Goal: Task Accomplishment & Management: Use online tool/utility

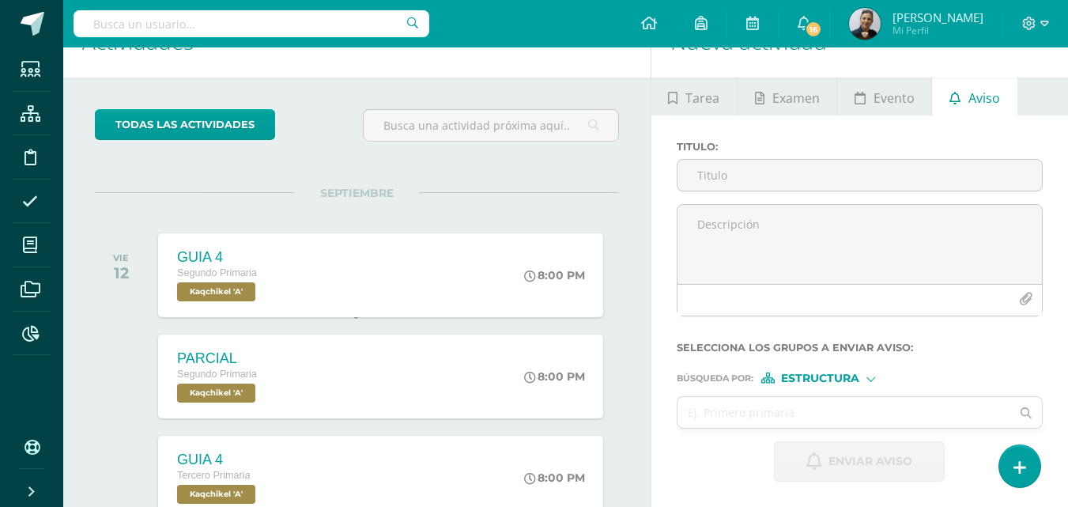
scroll to position [157, 0]
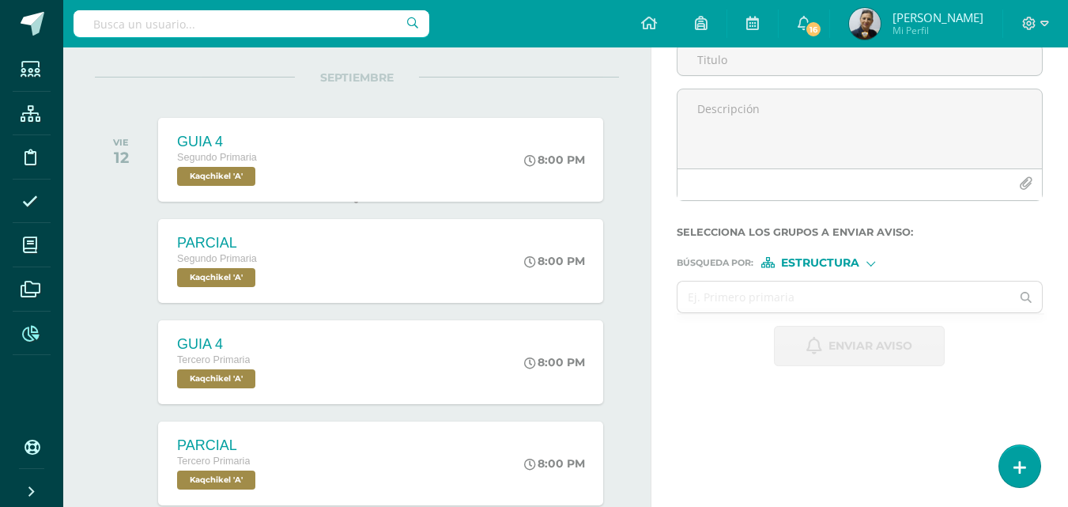
click at [36, 333] on icon at bounding box center [30, 334] width 17 height 16
click at [28, 335] on icon at bounding box center [30, 334] width 17 height 16
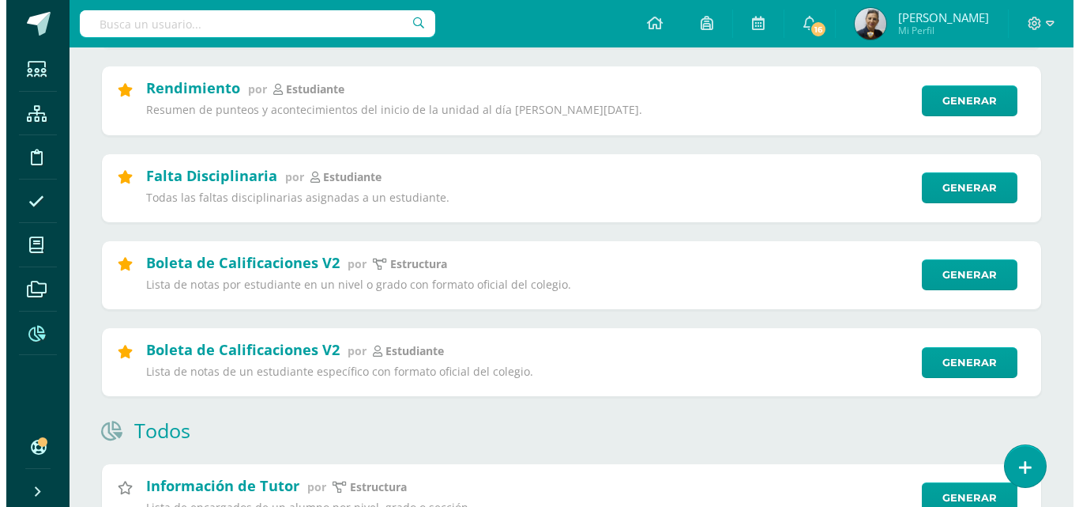
scroll to position [632, 0]
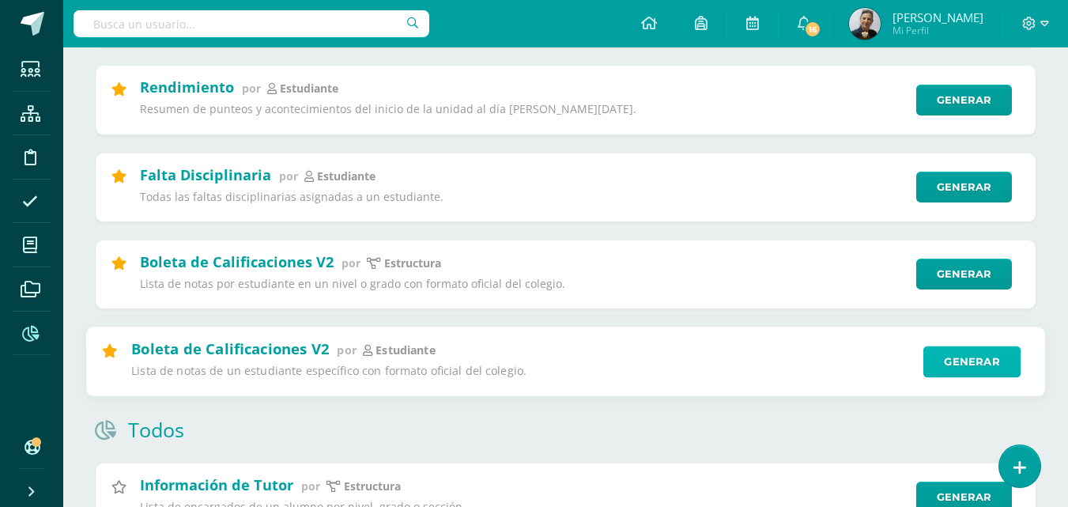
click at [966, 364] on link "Generar" at bounding box center [971, 361] width 97 height 32
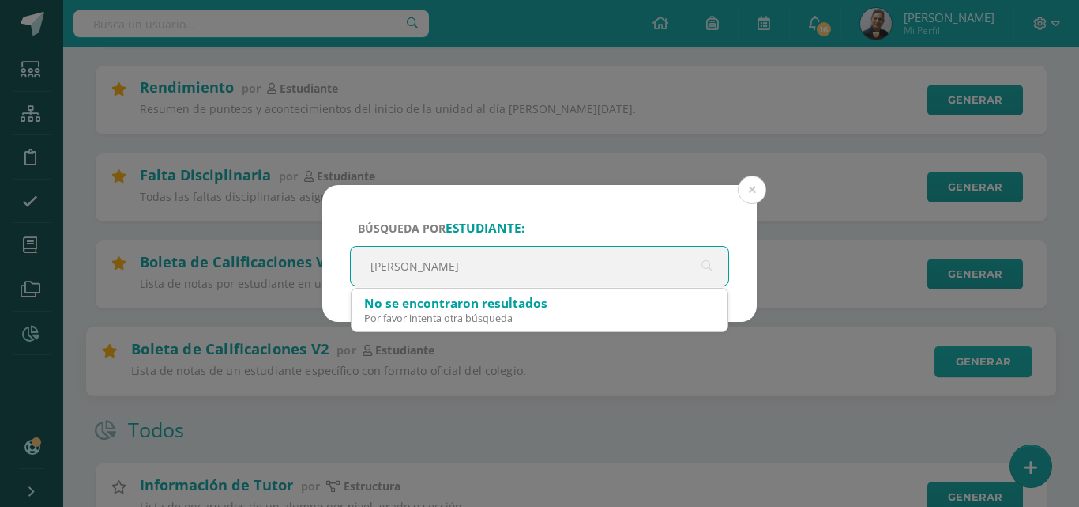
type input "Efrain"
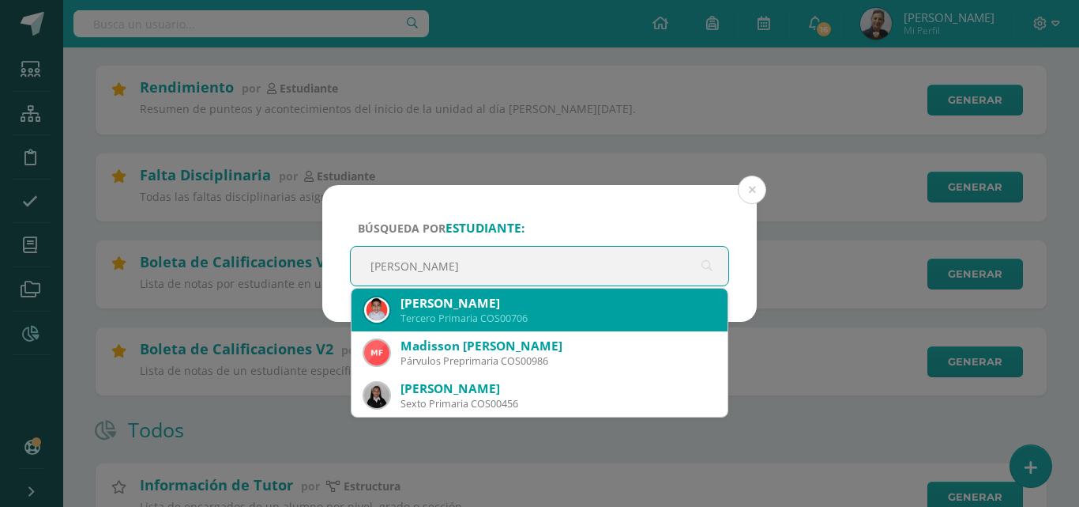
click at [588, 309] on div "Leonardo Efraín Garcia Hernández" at bounding box center [558, 303] width 314 height 17
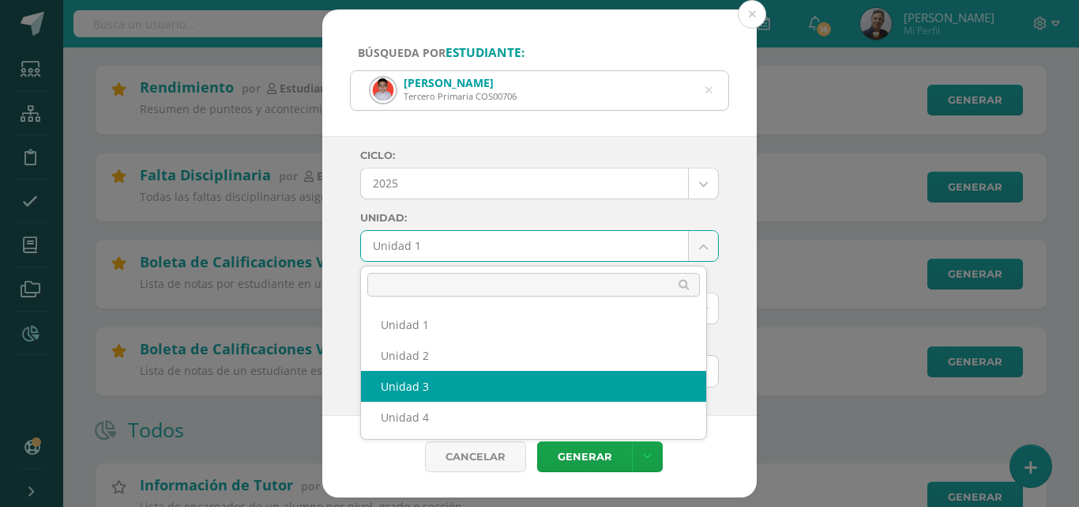
select select "Unidad 3"
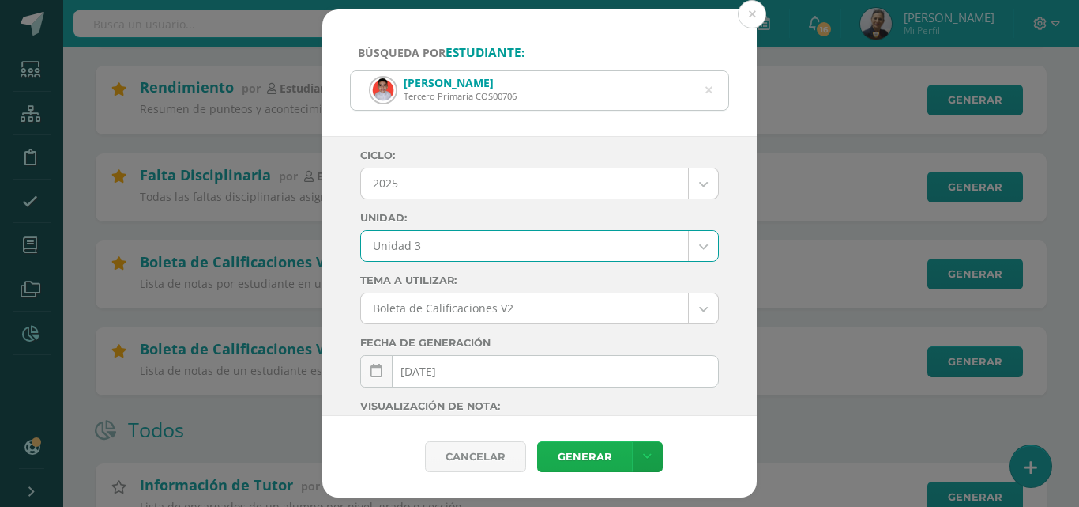
click at [580, 457] on link "Generar" at bounding box center [584, 456] width 95 height 31
